Goal: Find specific page/section: Find specific page/section

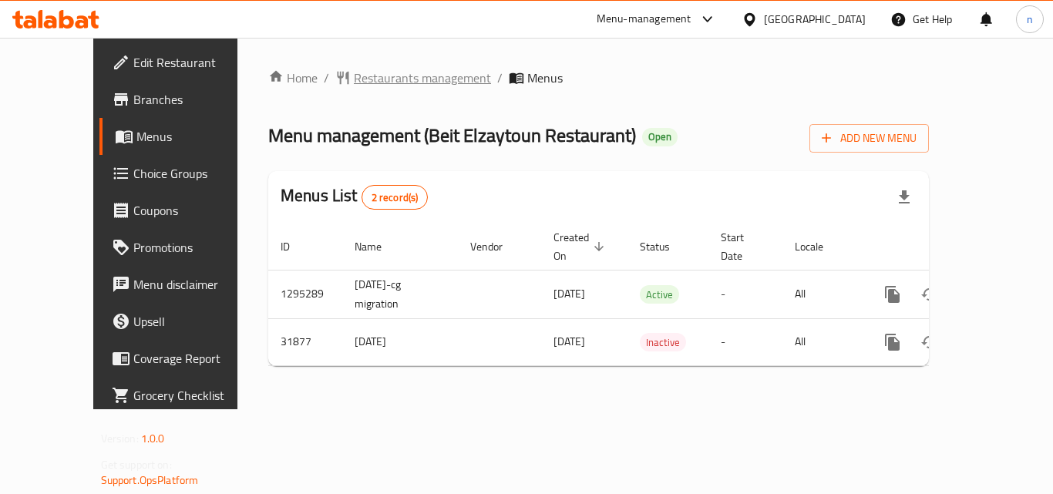
click at [395, 81] on span "Restaurants management" at bounding box center [422, 78] width 137 height 19
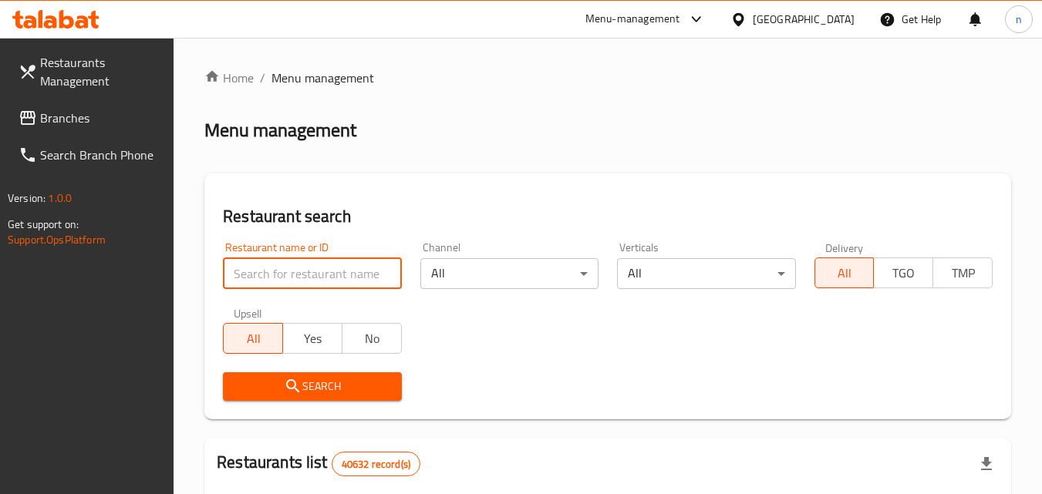
click at [345, 275] on input "search" at bounding box center [312, 273] width 178 height 31
paste input "16325"
type input "16325"
click button "Search" at bounding box center [312, 386] width 178 height 29
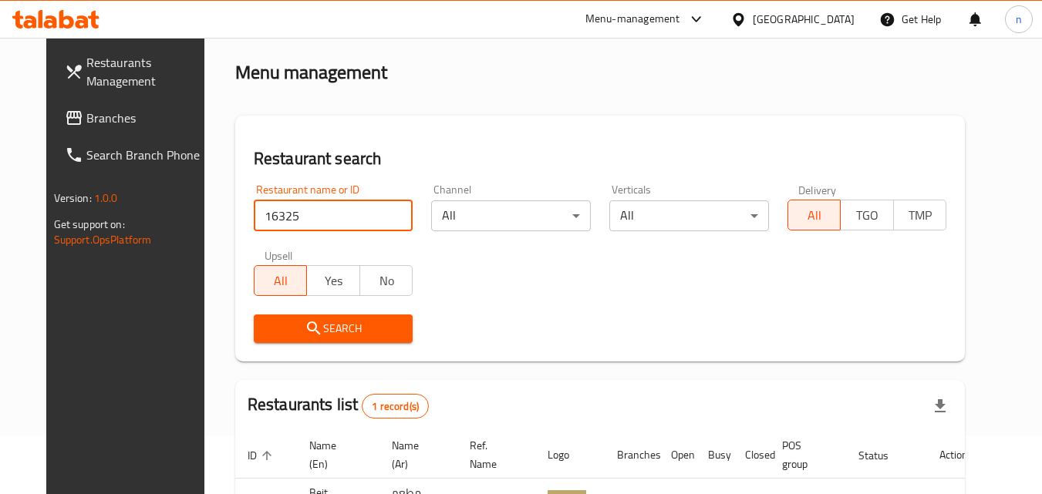
scroll to position [180, 0]
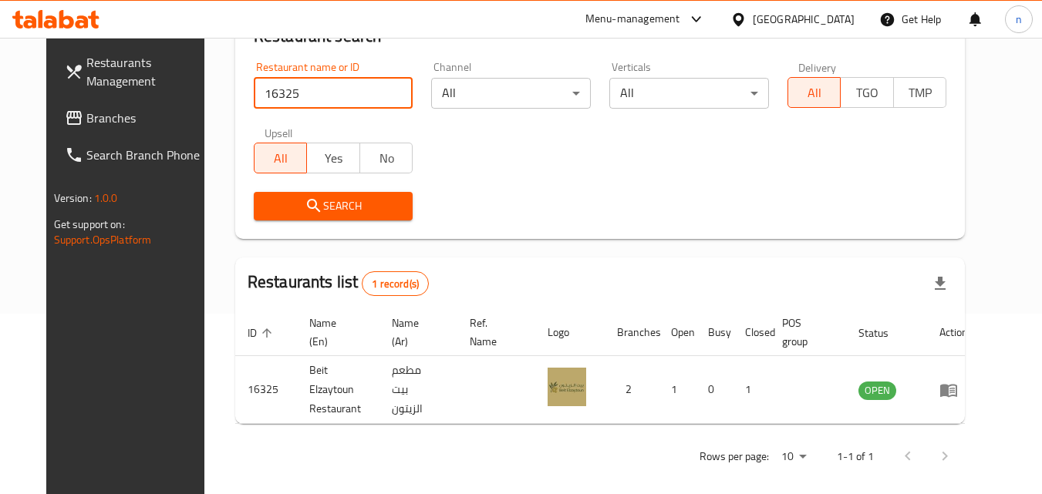
click at [86, 116] on span "Branches" at bounding box center [147, 118] width 122 height 19
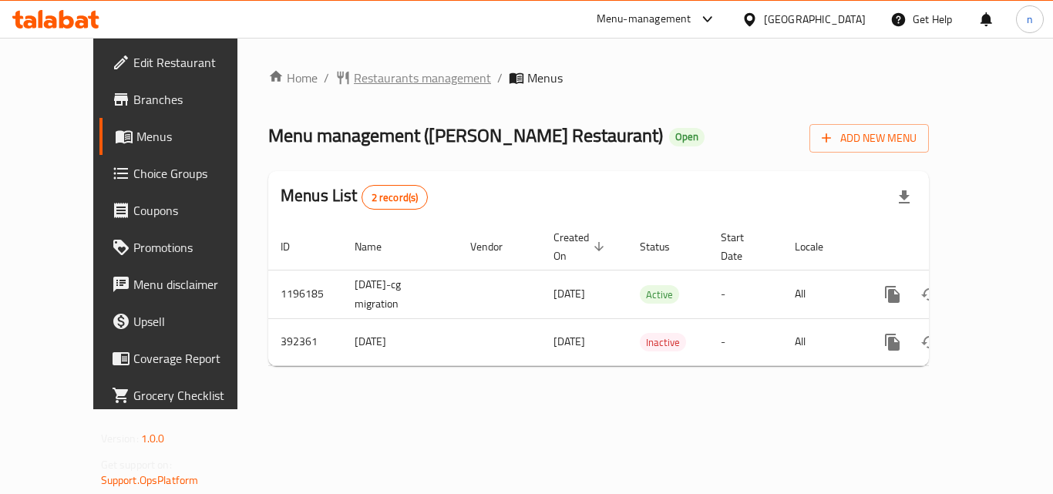
click at [382, 86] on span "Restaurants management" at bounding box center [422, 78] width 137 height 19
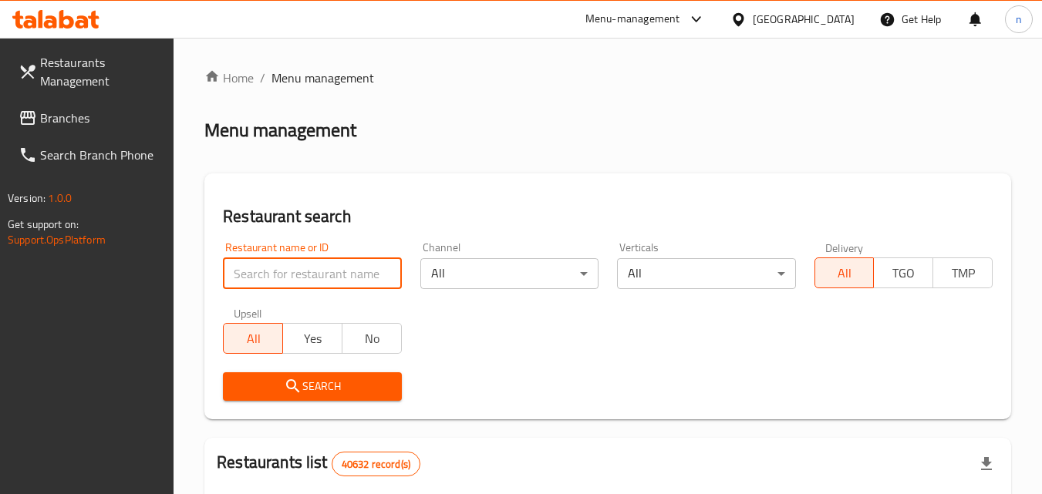
click at [328, 279] on input "search" at bounding box center [312, 273] width 178 height 31
paste input "631729"
type input "631729"
click button "Search" at bounding box center [312, 386] width 178 height 29
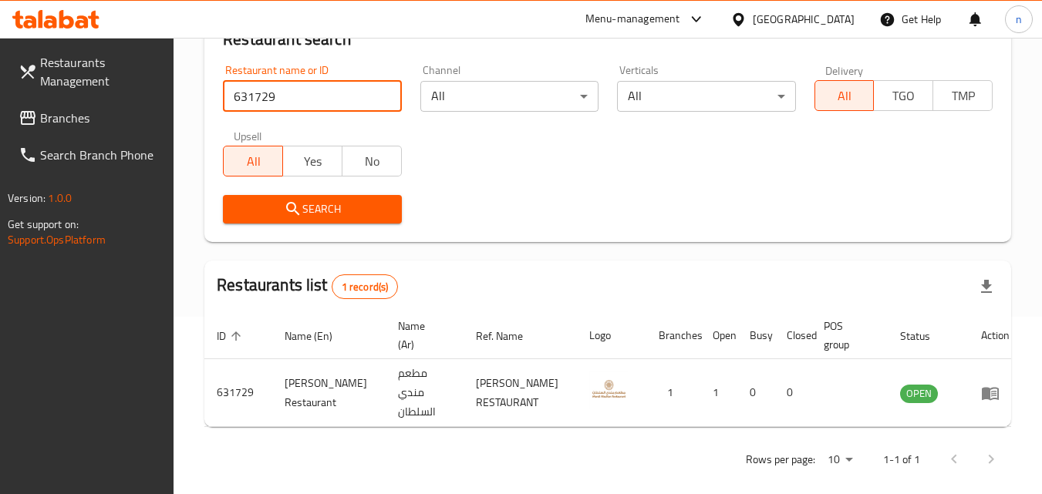
scroll to position [194, 0]
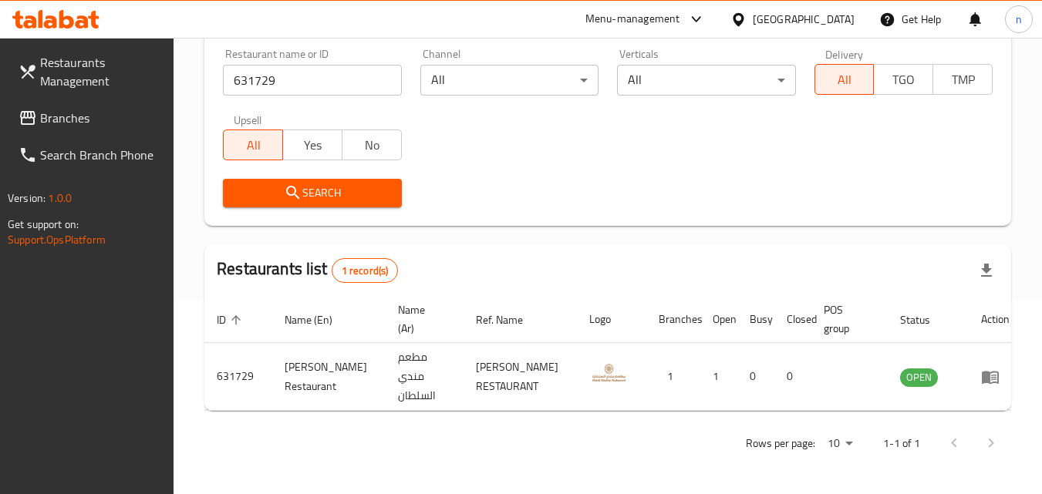
click at [803, 19] on div "[GEOGRAPHIC_DATA]" at bounding box center [803, 19] width 102 height 17
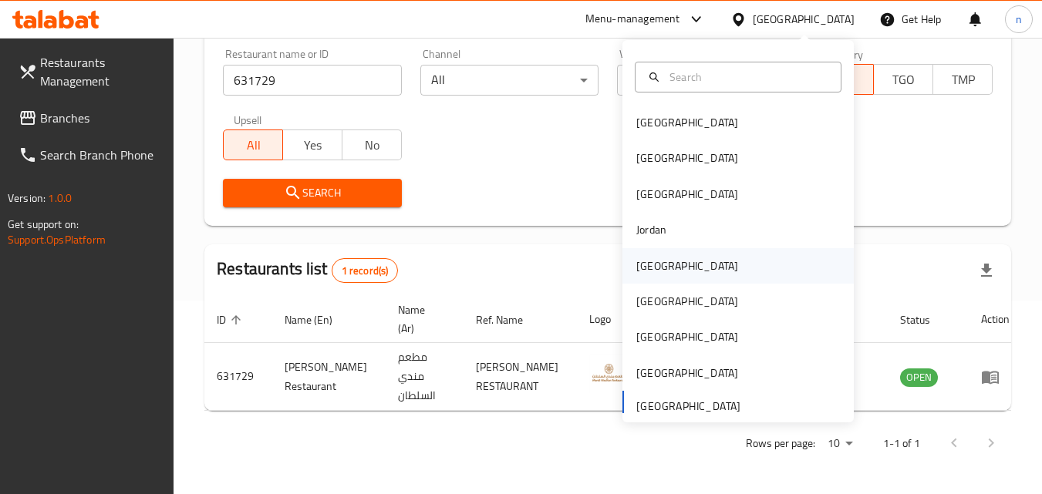
click at [633, 277] on div "Kuwait" at bounding box center [687, 265] width 126 height 35
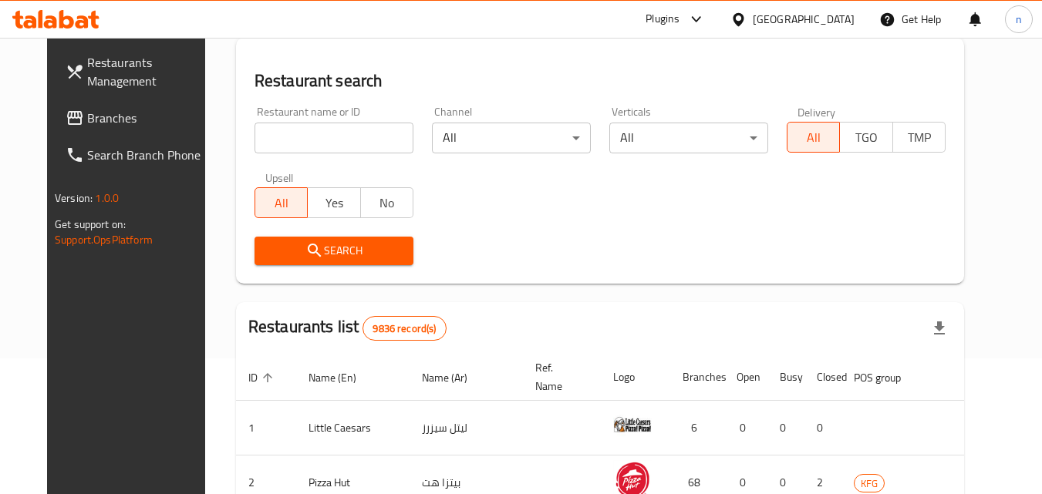
scroll to position [194, 0]
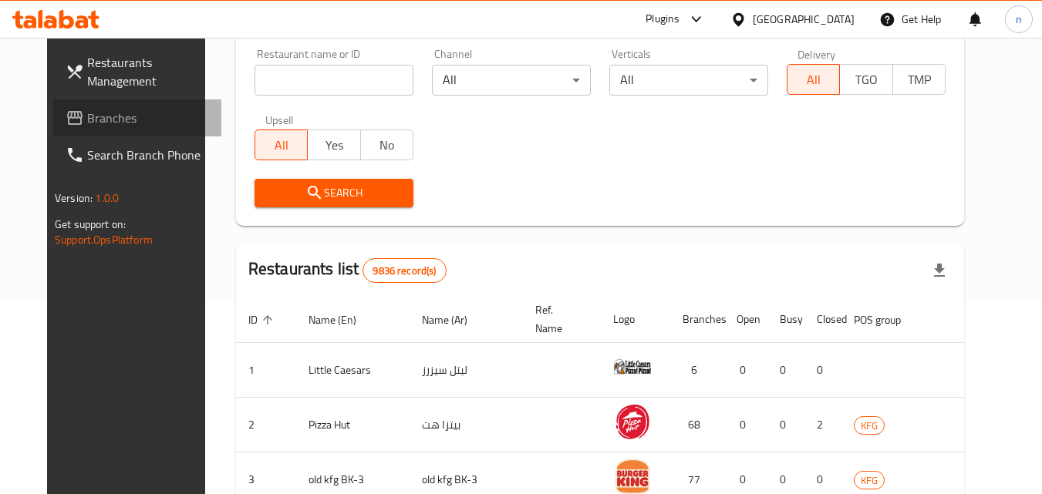
click at [87, 123] on span "Branches" at bounding box center [148, 118] width 122 height 19
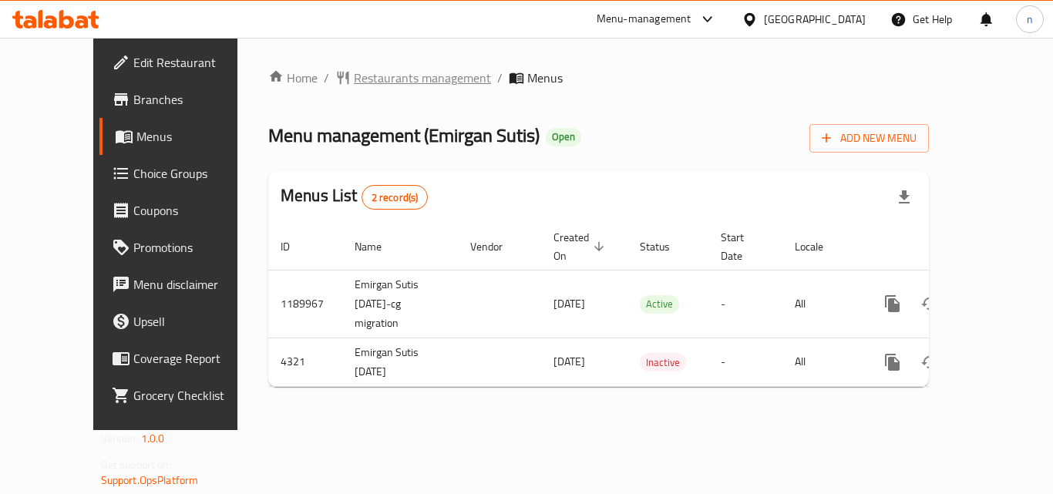
click at [362, 76] on span "Restaurants management" at bounding box center [422, 78] width 137 height 19
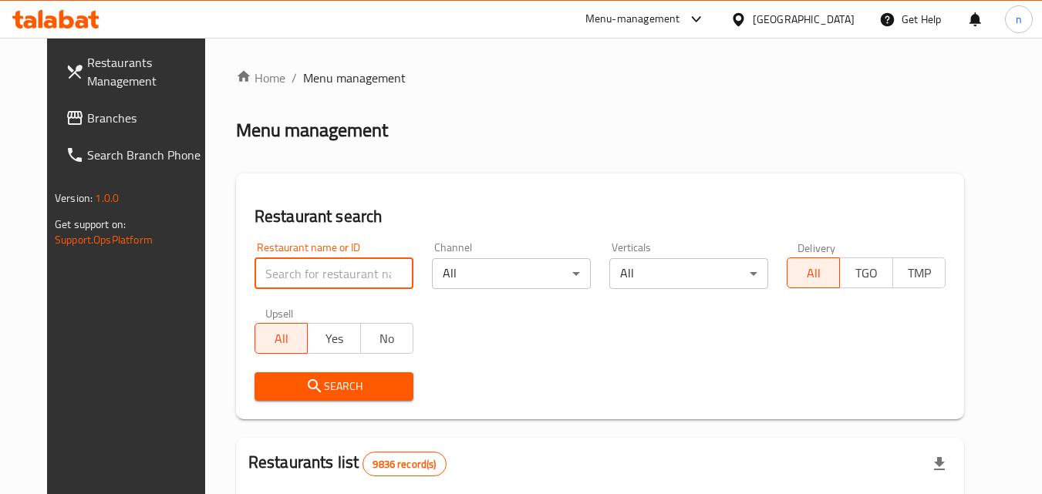
click at [285, 277] on input "search" at bounding box center [333, 273] width 159 height 31
paste input "2744"
type input "2744"
click button "Search" at bounding box center [333, 386] width 159 height 29
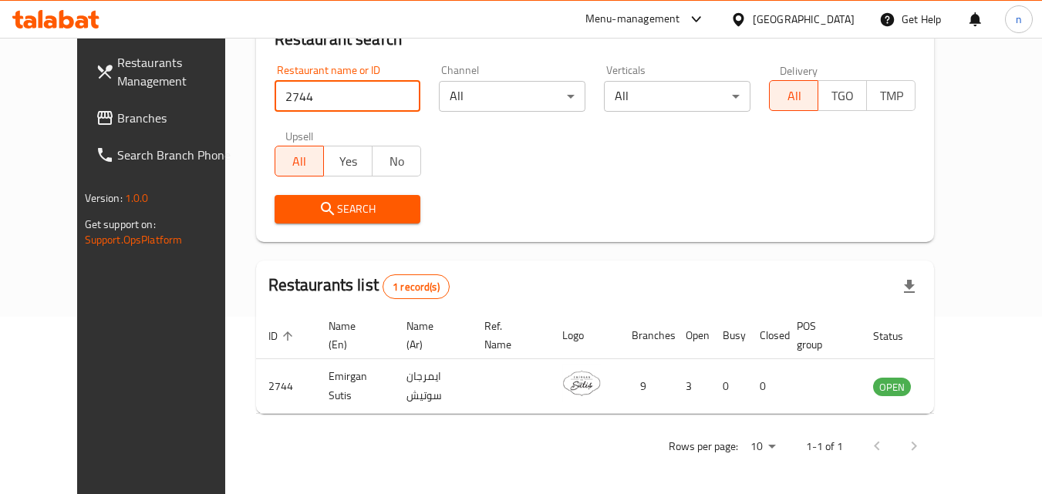
scroll to position [180, 0]
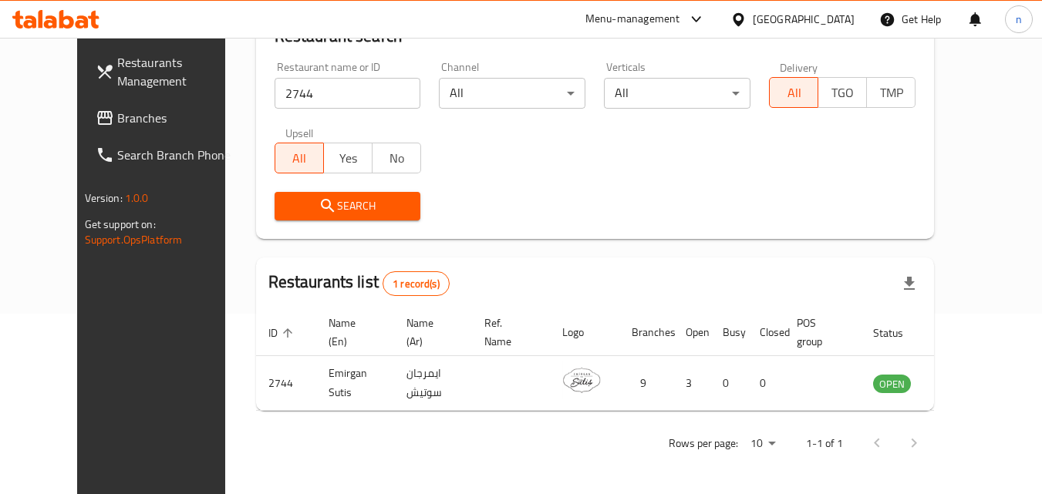
drag, startPoint x: 828, startPoint y: 19, endPoint x: 816, endPoint y: 35, distance: 20.4
click at [828, 18] on div "Kuwait" at bounding box center [803, 19] width 102 height 17
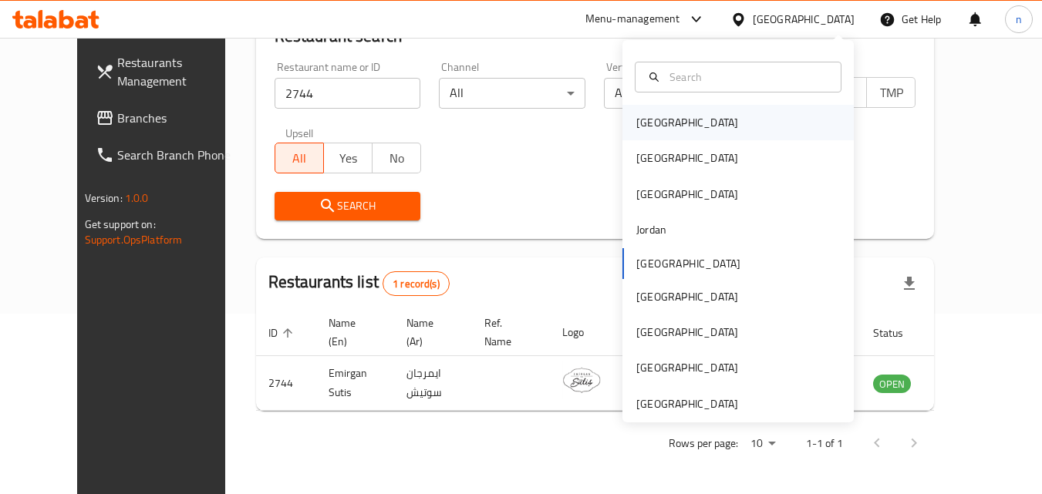
click at [648, 122] on div "Bahrain" at bounding box center [687, 122] width 102 height 17
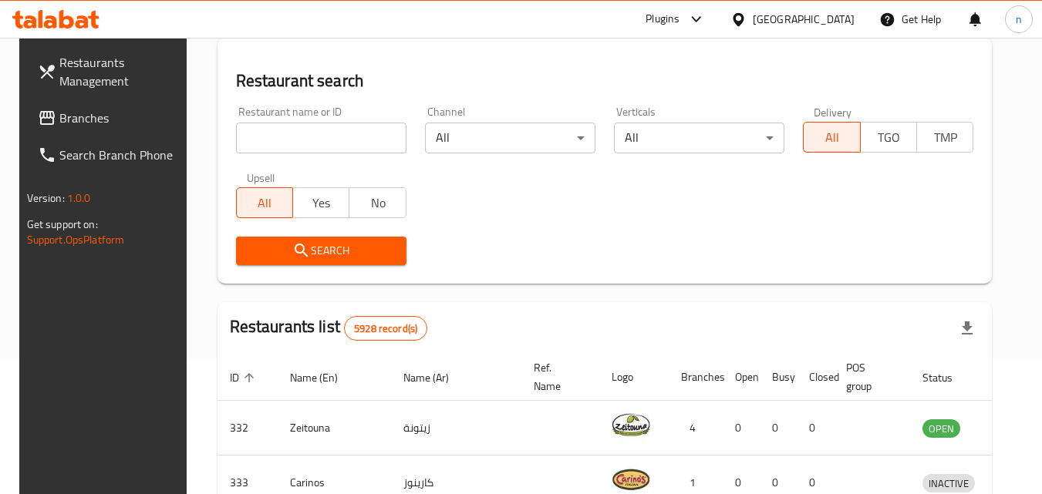
scroll to position [180, 0]
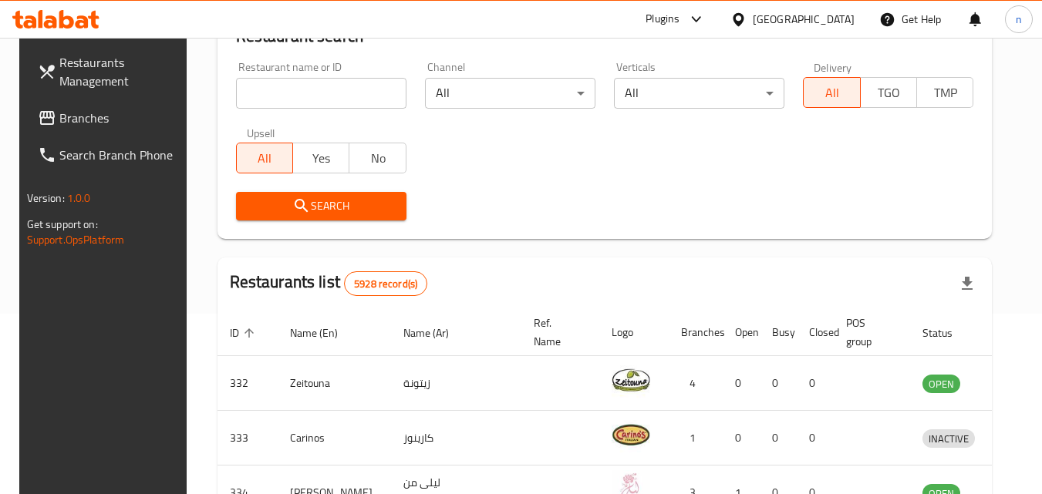
click at [67, 121] on span "Branches" at bounding box center [120, 118] width 122 height 19
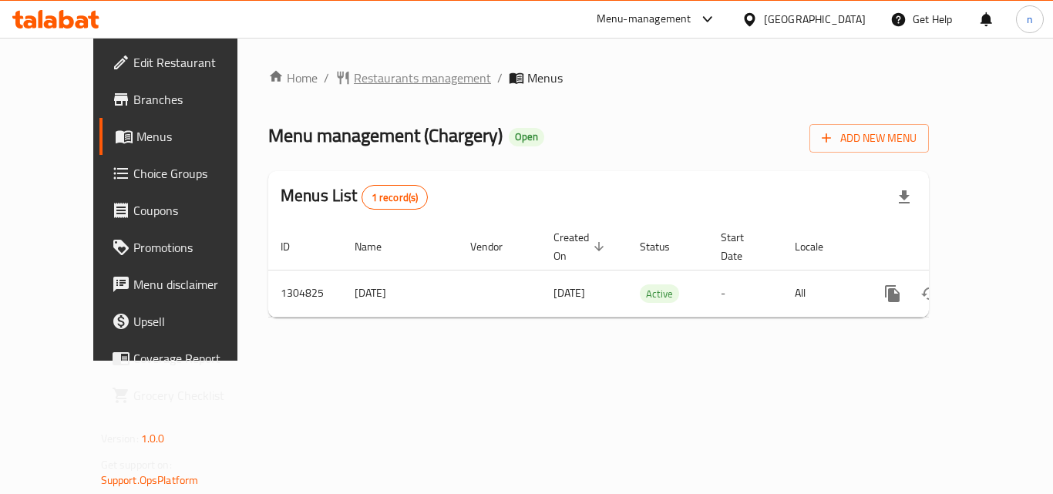
click at [385, 81] on span "Restaurants management" at bounding box center [422, 78] width 137 height 19
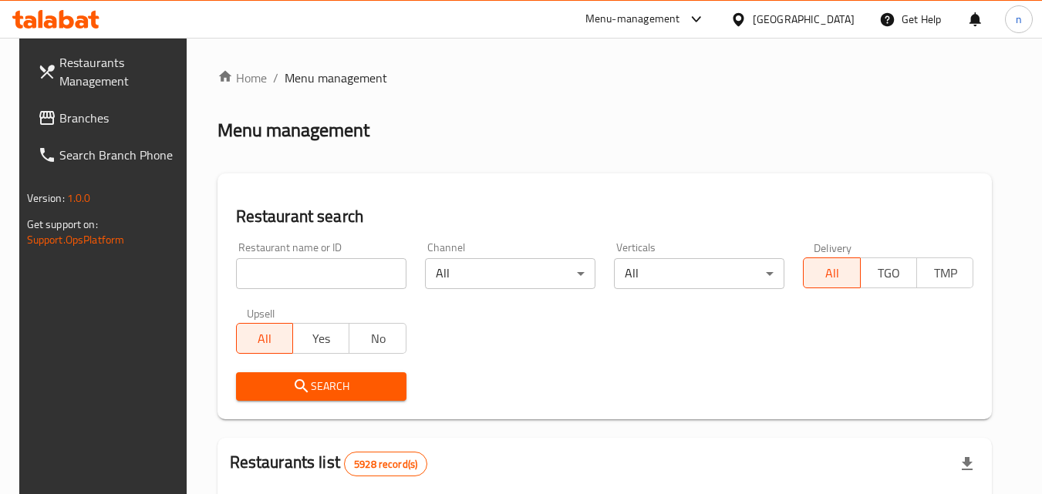
click at [340, 279] on input "search" at bounding box center [321, 273] width 170 height 31
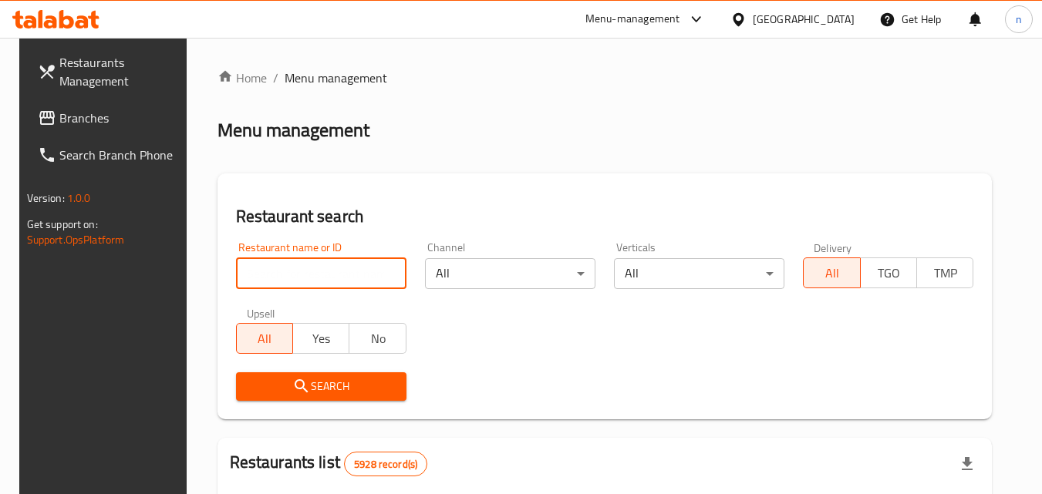
paste input "692727"
type input "692727"
click button "Search" at bounding box center [321, 386] width 170 height 29
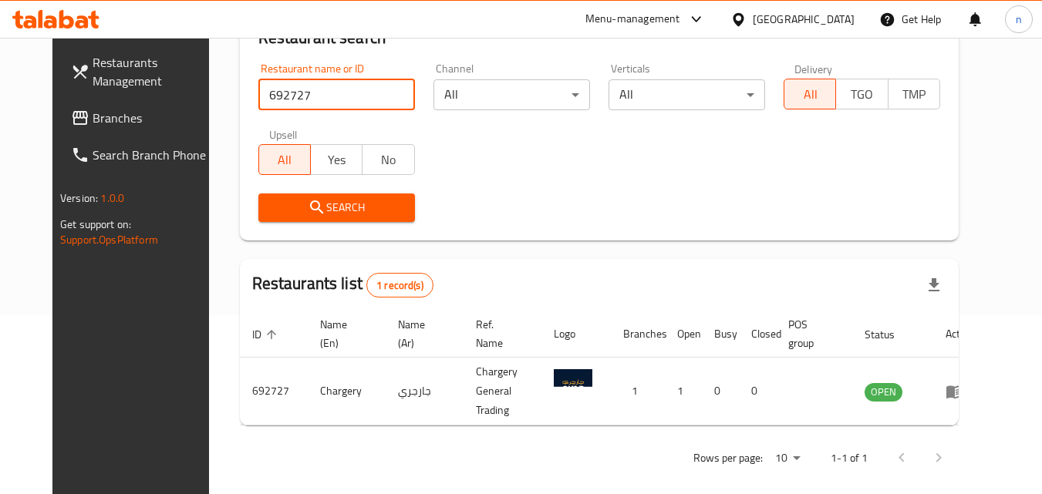
scroll to position [180, 0]
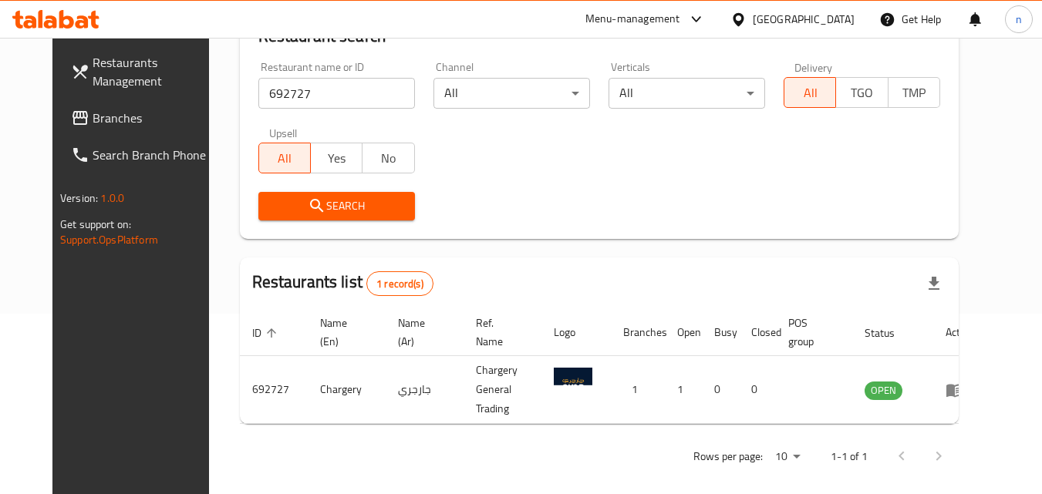
click at [823, 23] on div "Bahrain" at bounding box center [803, 19] width 102 height 17
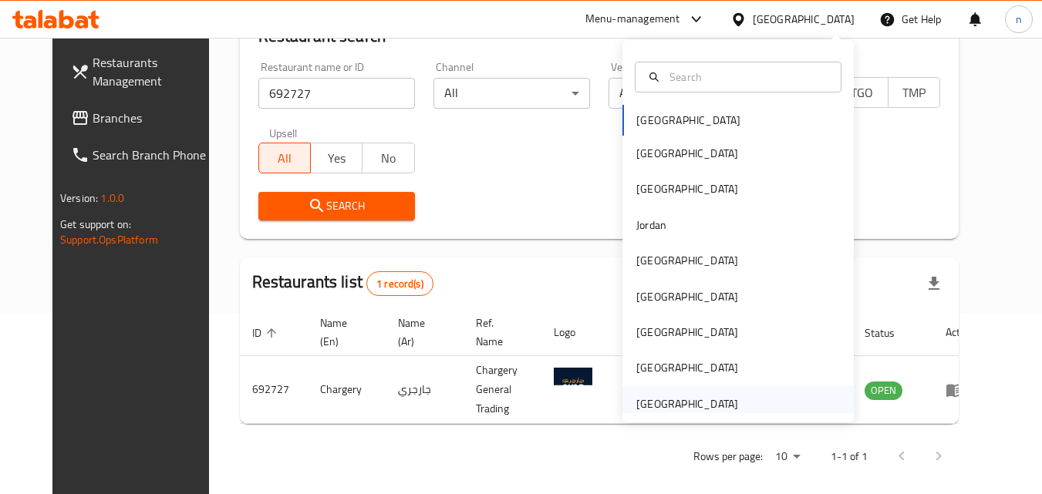
click at [666, 406] on div "[GEOGRAPHIC_DATA]" at bounding box center [687, 404] width 102 height 17
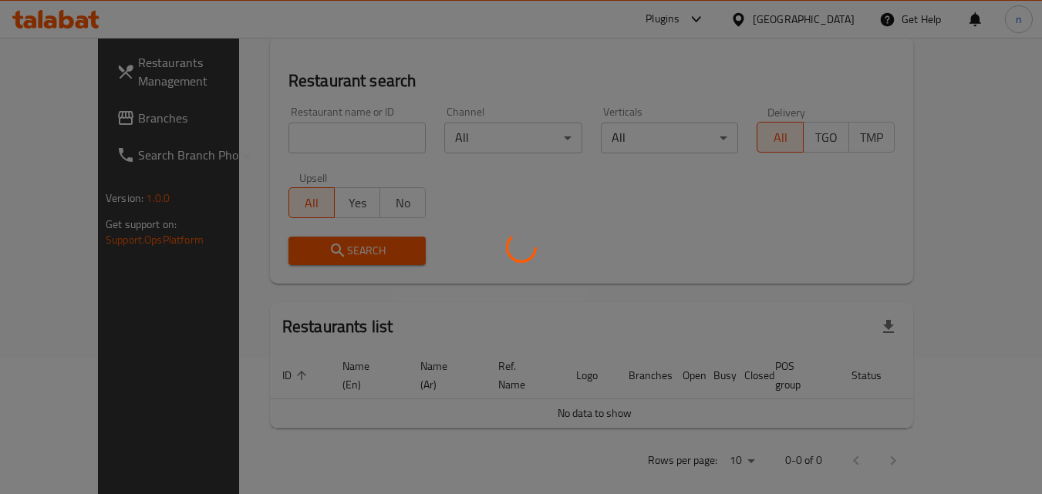
scroll to position [180, 0]
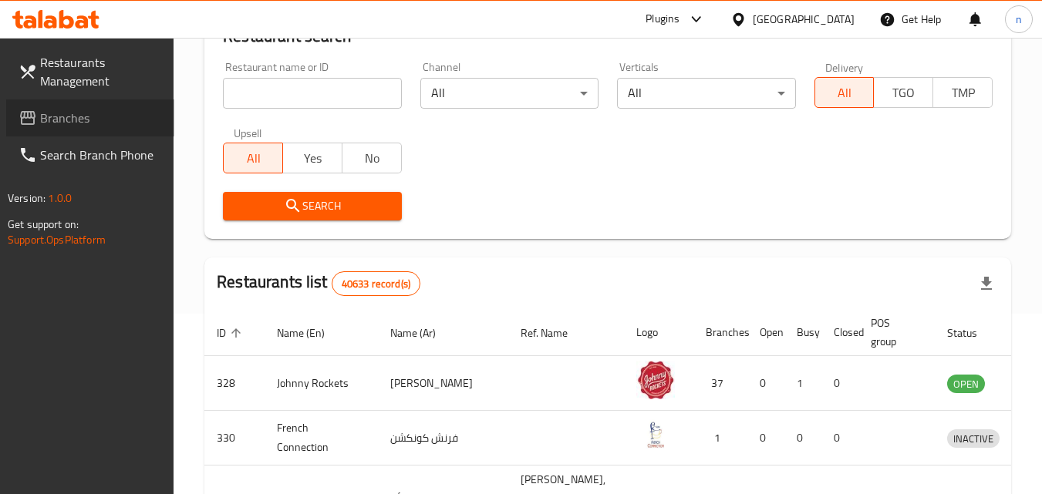
click at [78, 113] on span "Branches" at bounding box center [101, 118] width 122 height 19
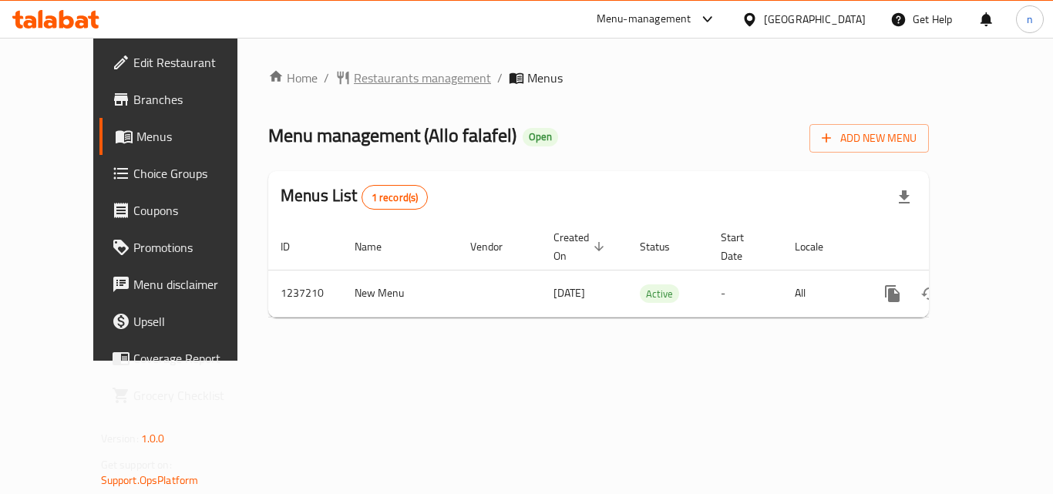
click at [367, 75] on span "Restaurants management" at bounding box center [422, 78] width 137 height 19
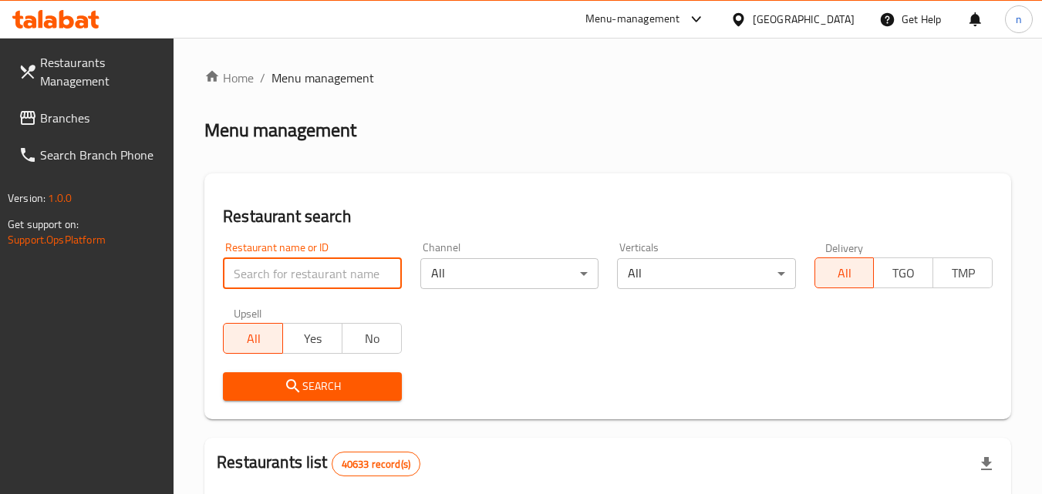
click at [332, 274] on input "search" at bounding box center [312, 273] width 178 height 31
paste input "679299"
type input "679299"
click button "Search" at bounding box center [312, 386] width 178 height 29
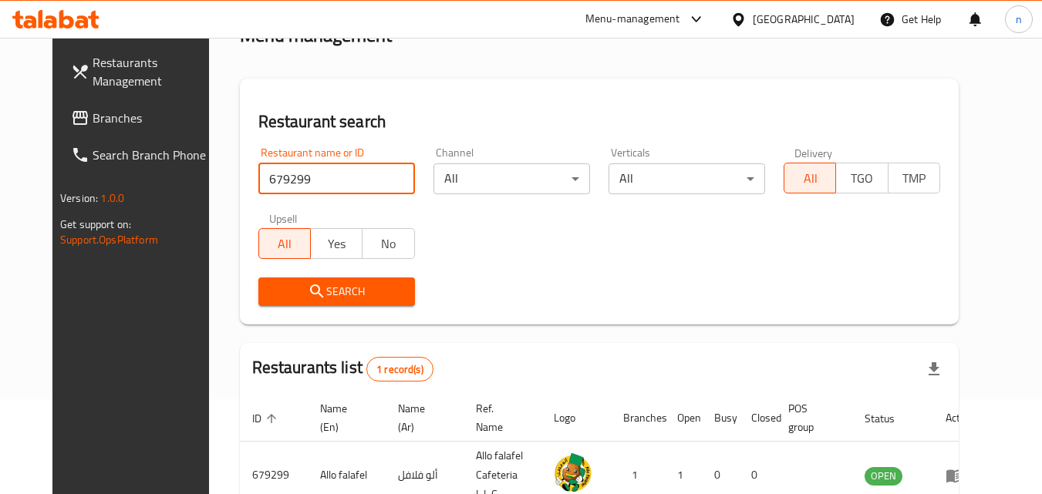
scroll to position [180, 0]
